Goal: Task Accomplishment & Management: Complete application form

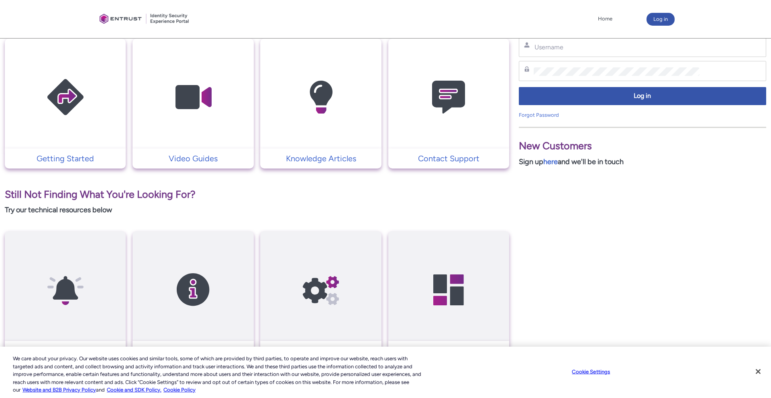
scroll to position [173, 0]
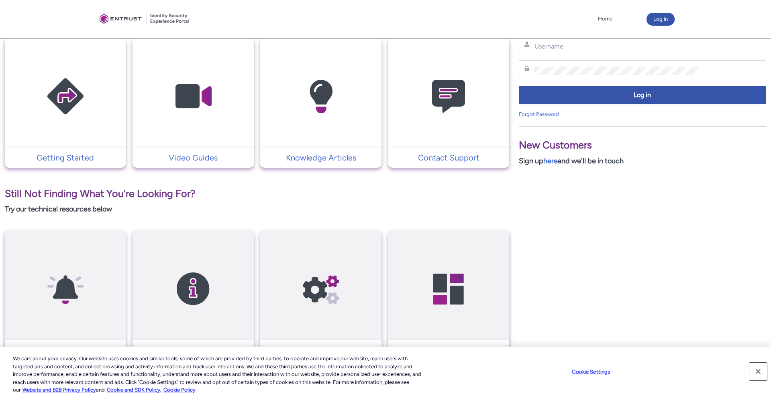
click at [757, 371] on button "Close" at bounding box center [758, 372] width 18 height 18
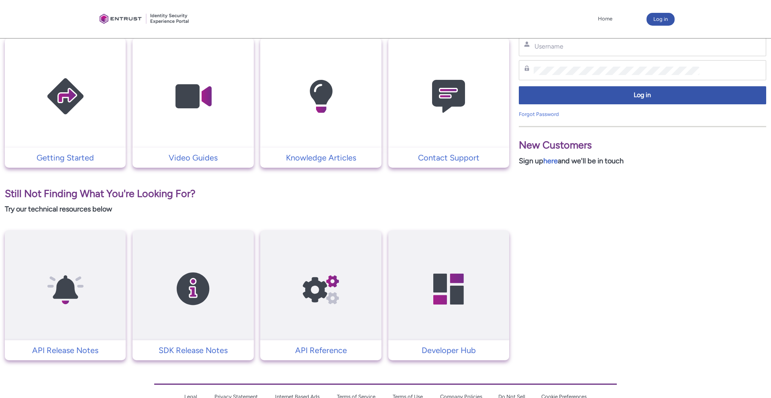
scroll to position [207, 0]
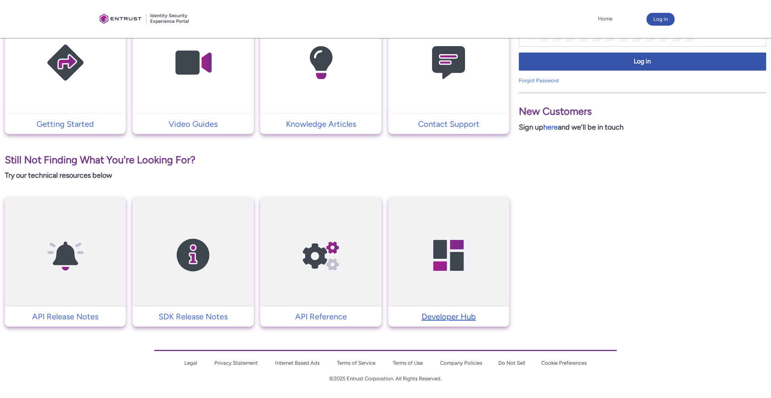
click at [444, 321] on p "Developer Hub" at bounding box center [448, 317] width 113 height 12
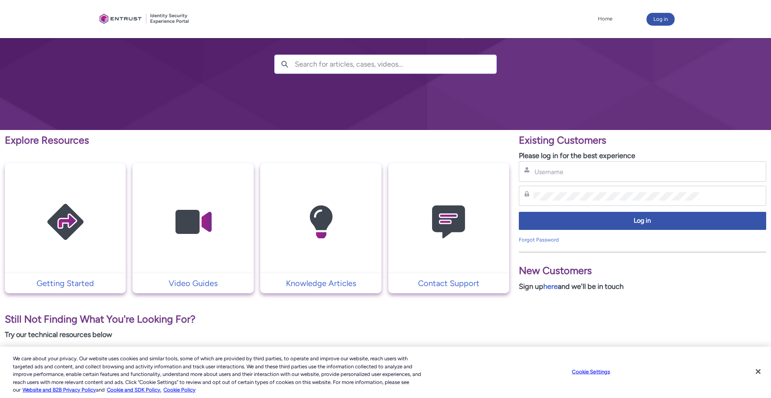
scroll to position [60, 0]
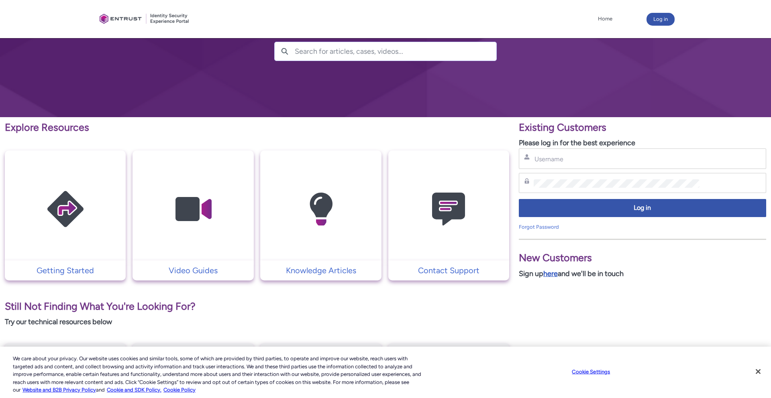
click at [550, 275] on link "here" at bounding box center [550, 273] width 14 height 9
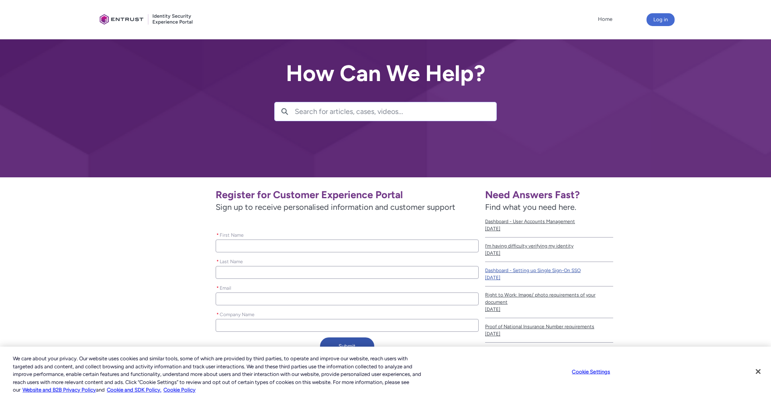
scroll to position [78, 0]
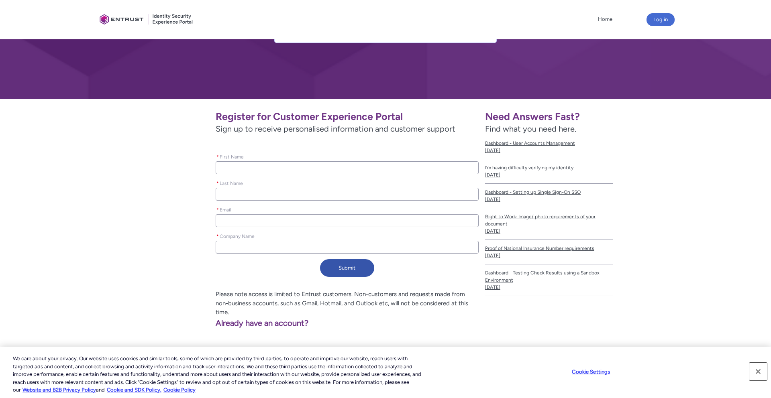
click at [761, 372] on button "Close" at bounding box center [758, 372] width 18 height 18
